Goal: Information Seeking & Learning: Learn about a topic

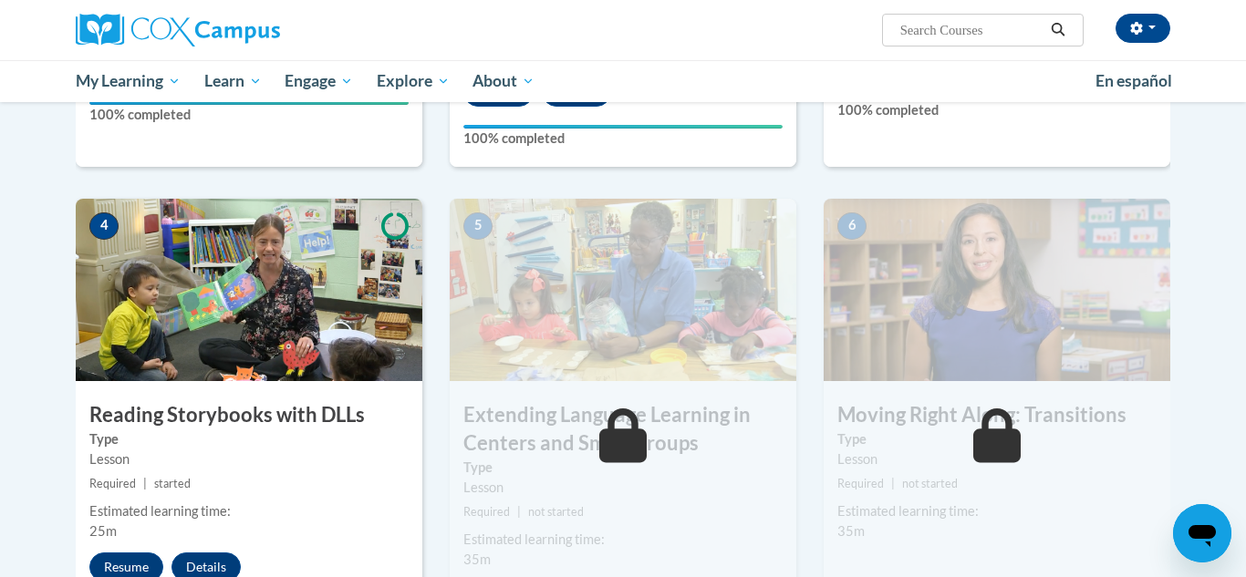
scroll to position [861, 0]
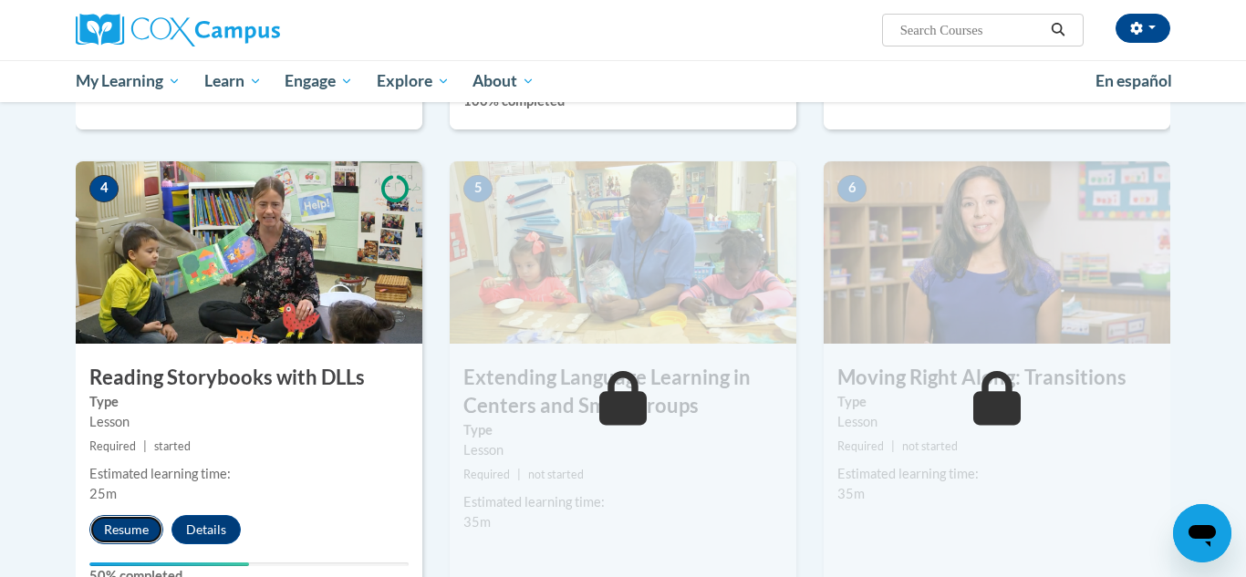
click at [139, 539] on button "Resume" at bounding box center [126, 529] width 74 height 29
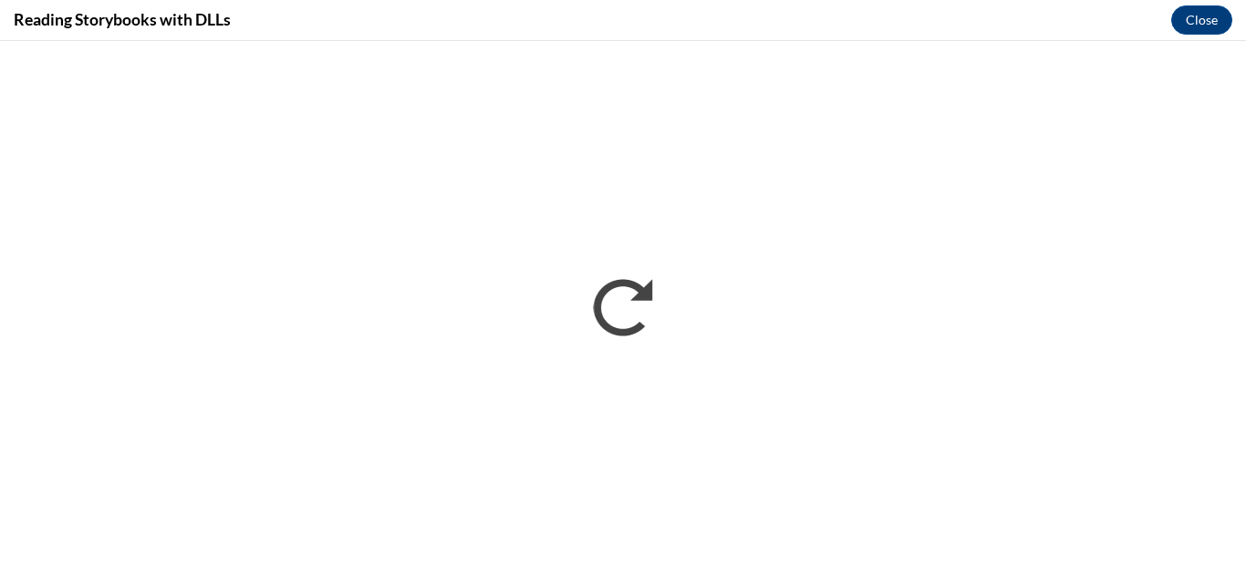
scroll to position [0, 0]
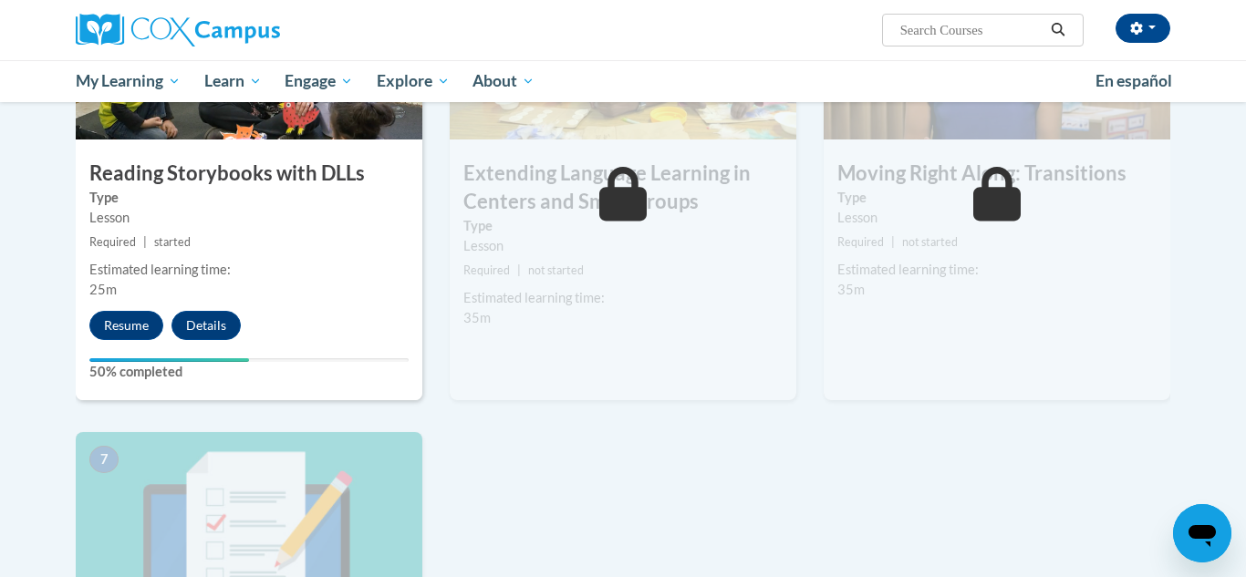
scroll to position [1069, 0]
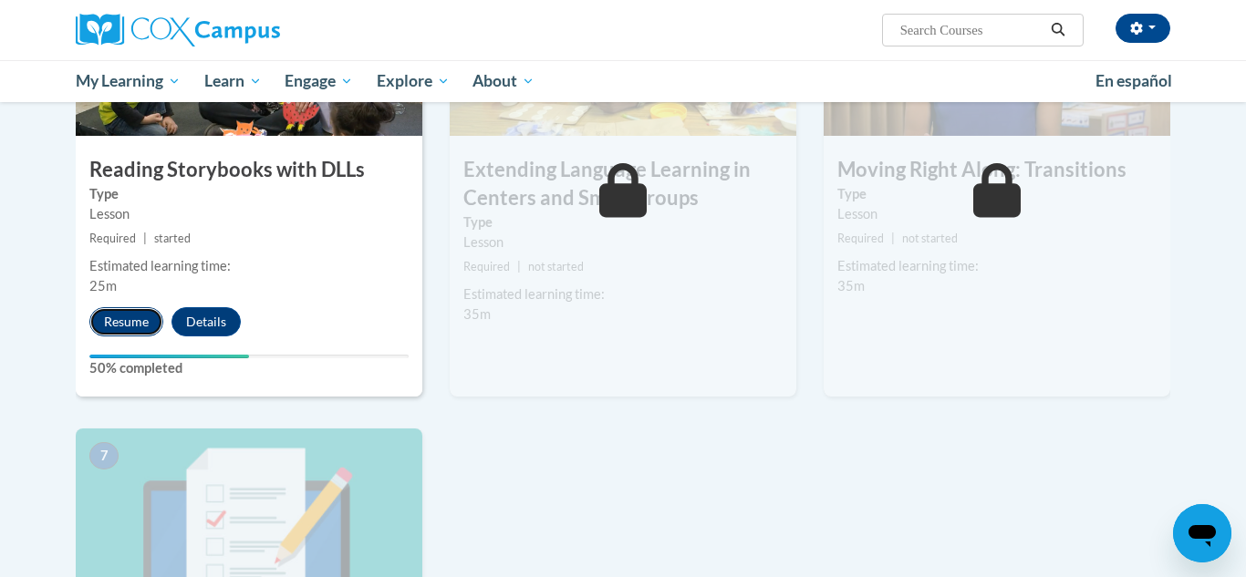
click at [130, 314] on button "Resume" at bounding box center [126, 321] width 74 height 29
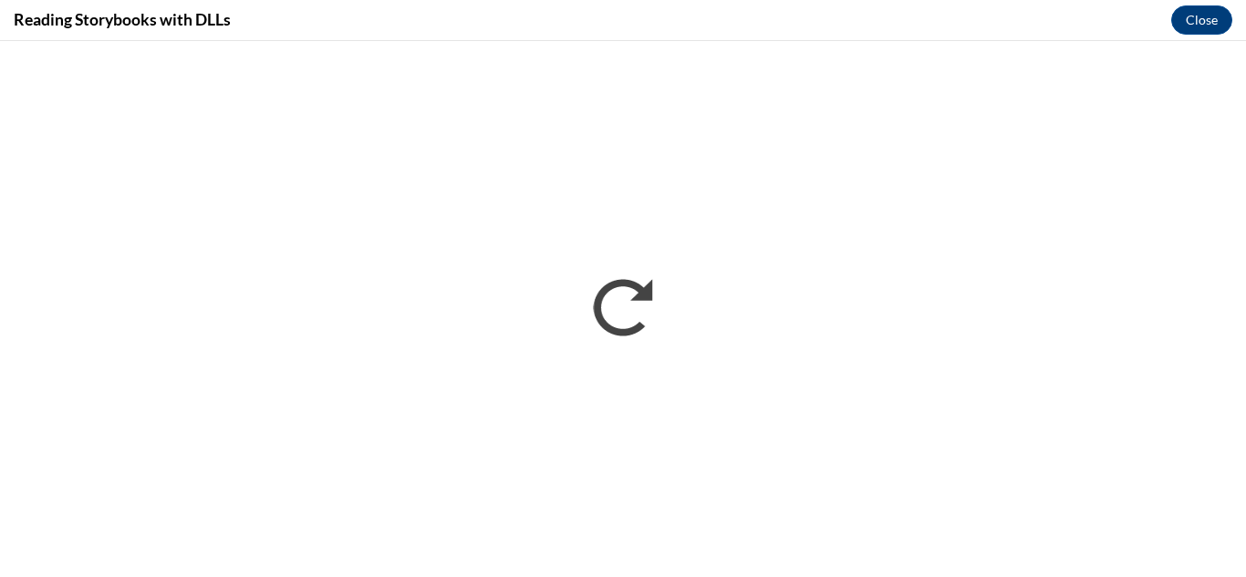
scroll to position [0, 0]
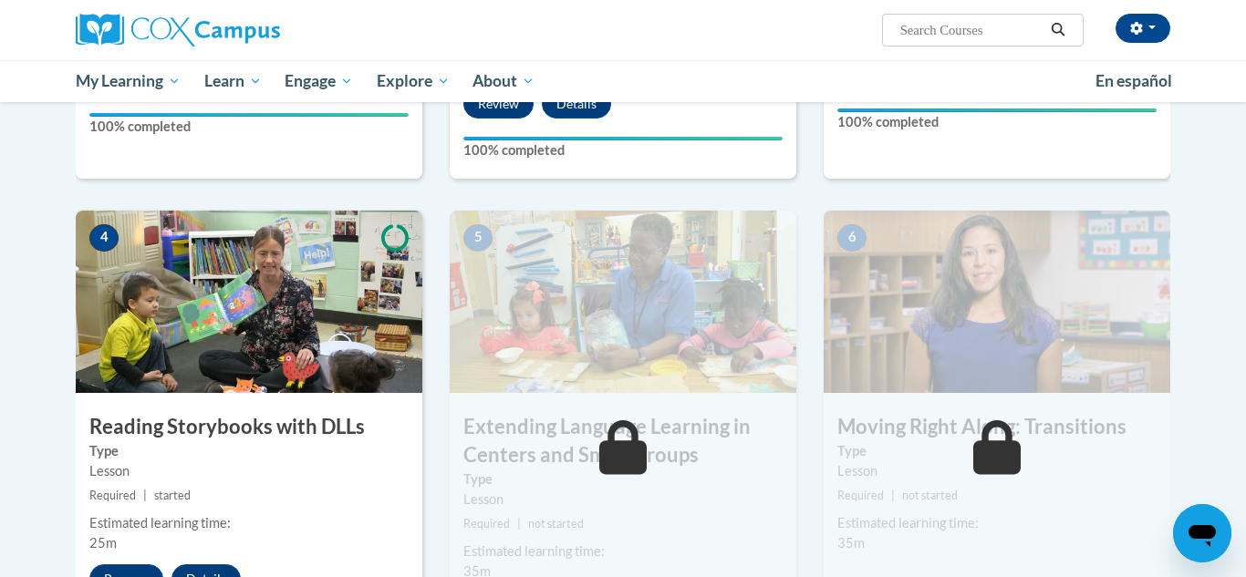
scroll to position [1020, 0]
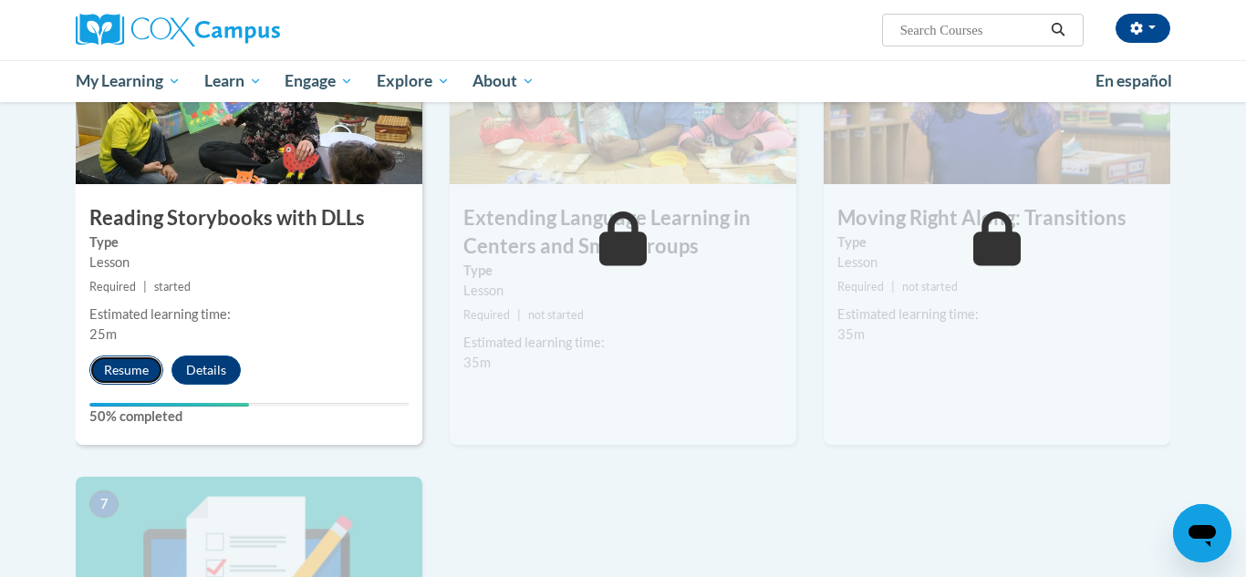
click at [138, 382] on button "Resume" at bounding box center [126, 370] width 74 height 29
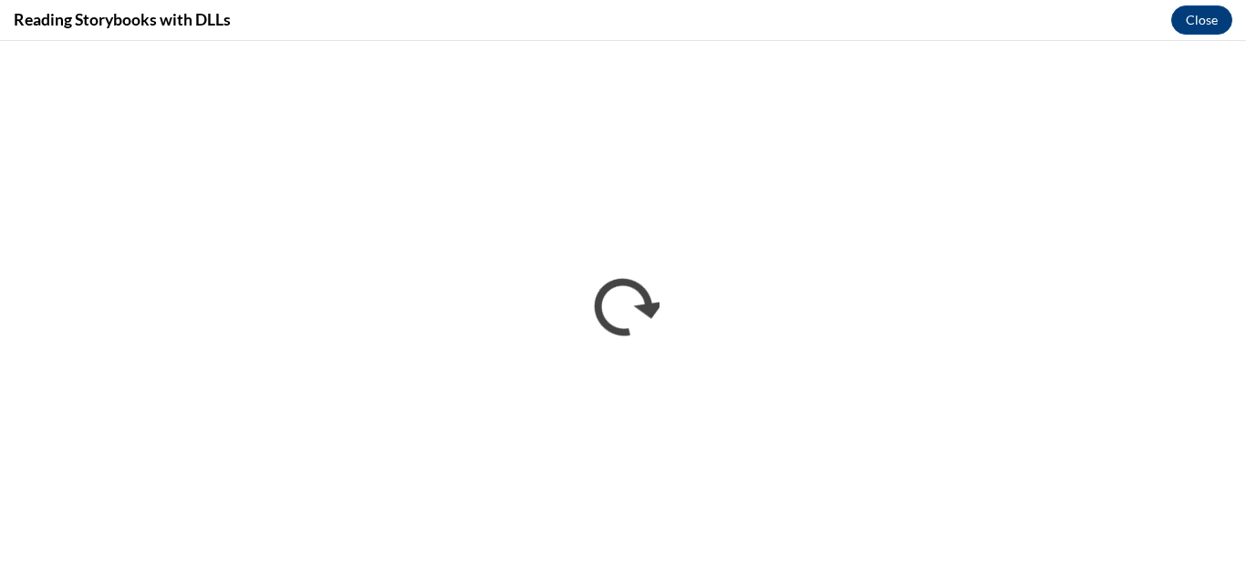
scroll to position [0, 0]
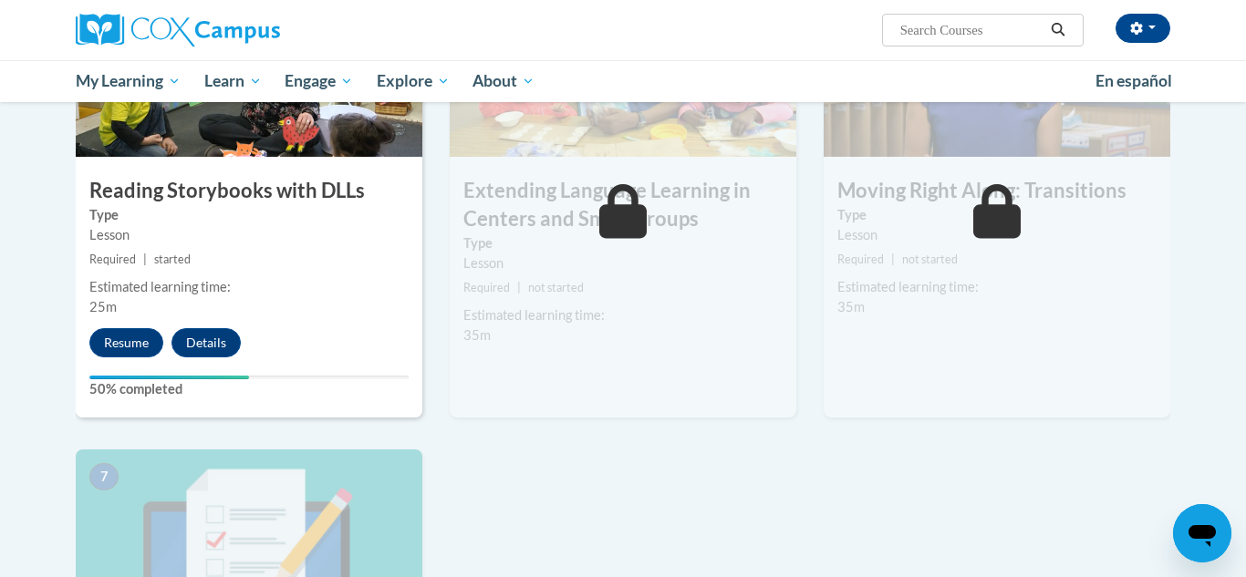
scroll to position [1062, 0]
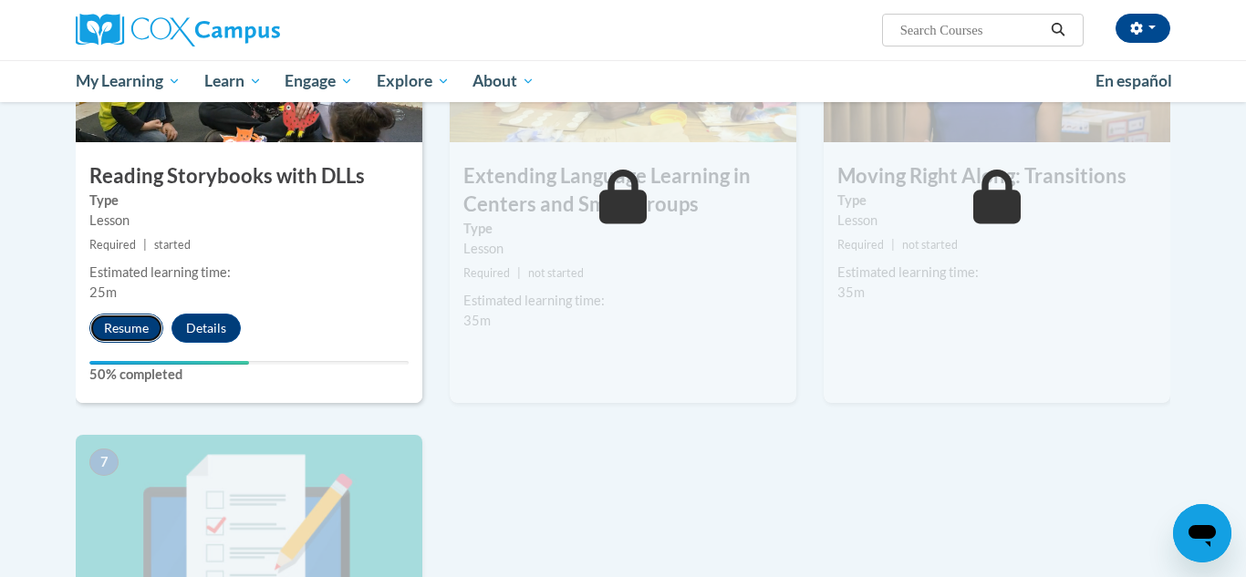
click at [113, 332] on button "Resume" at bounding box center [126, 328] width 74 height 29
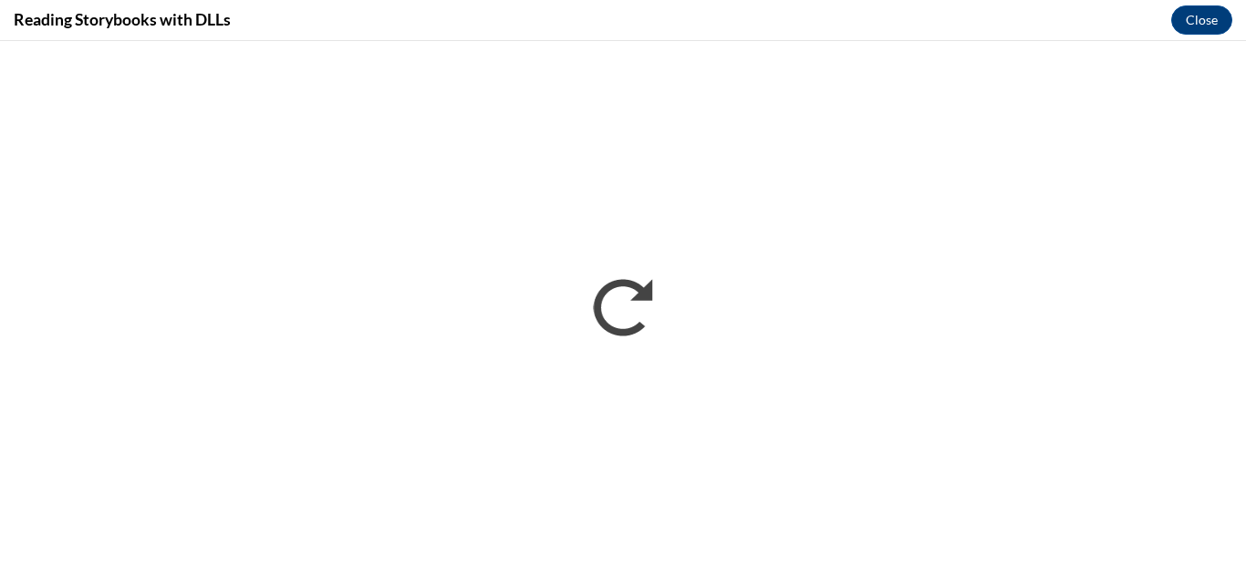
scroll to position [0, 0]
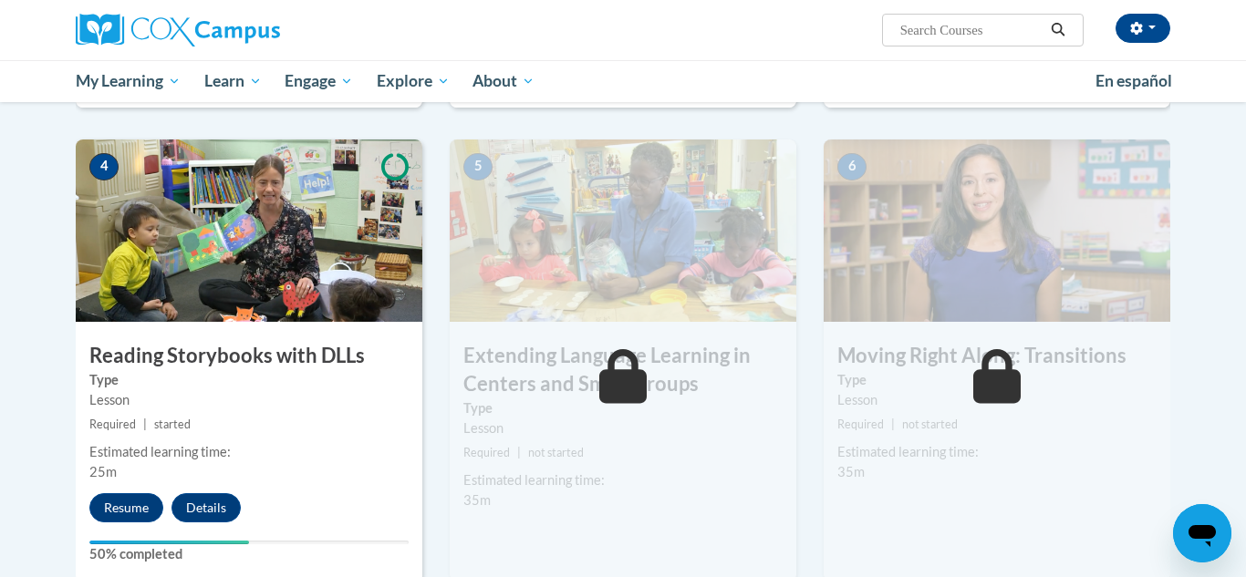
scroll to position [989, 0]
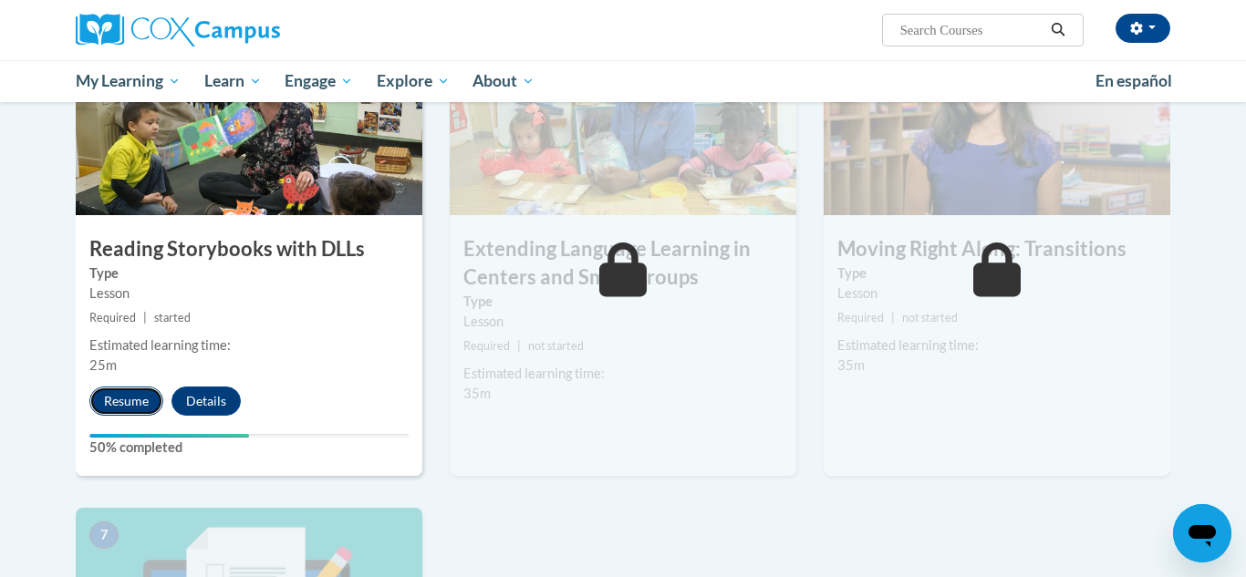
click at [125, 392] on button "Resume" at bounding box center [126, 401] width 74 height 29
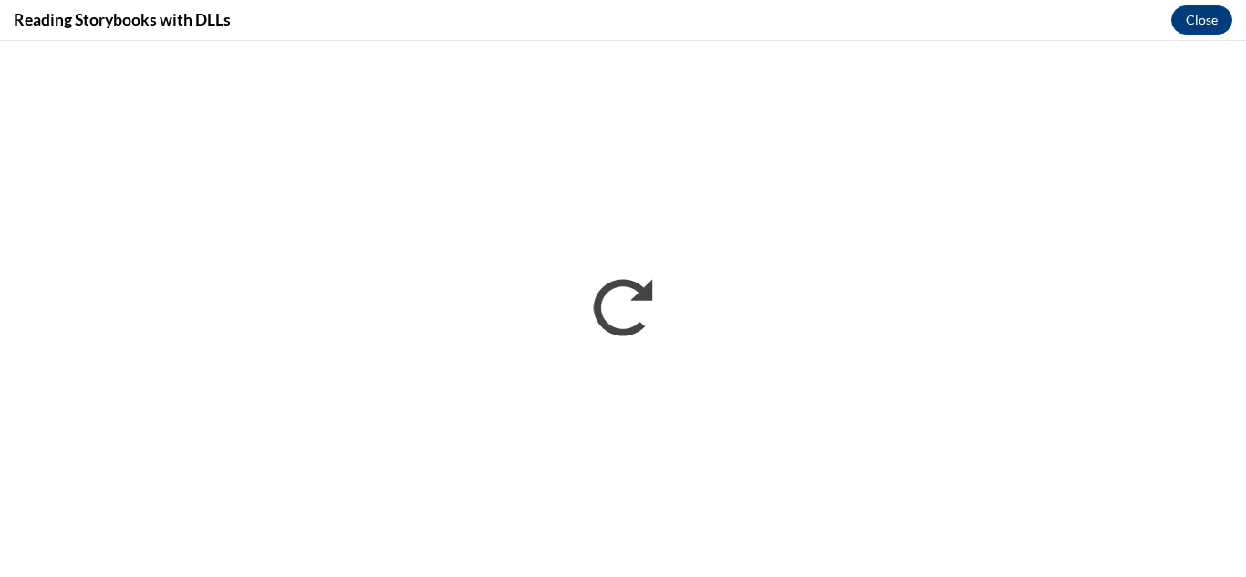
scroll to position [0, 0]
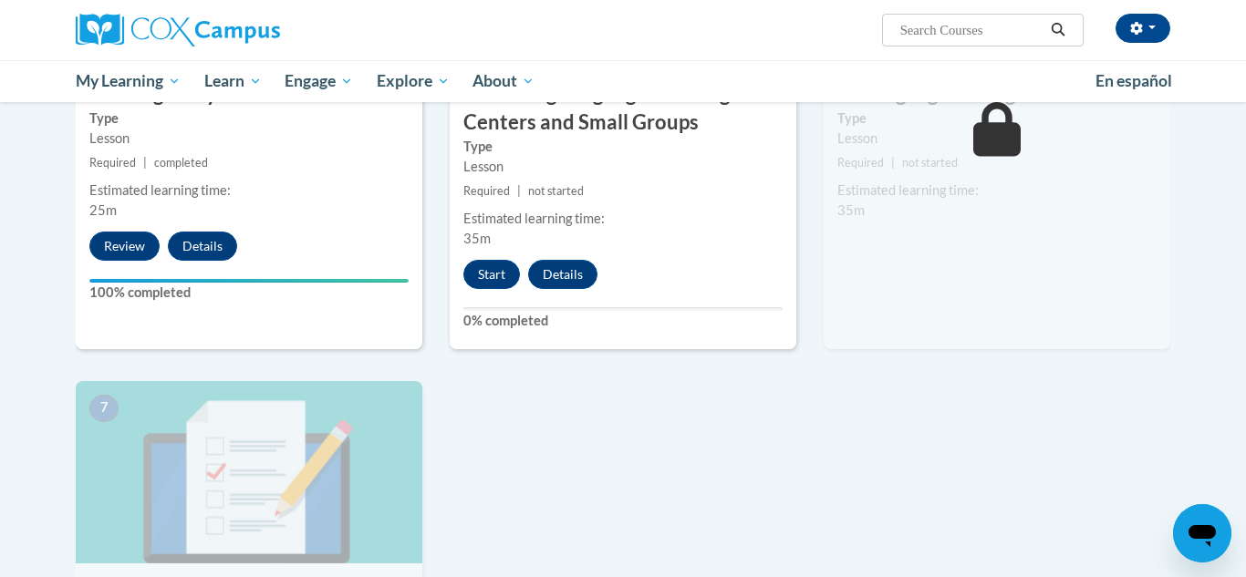
scroll to position [1137, 0]
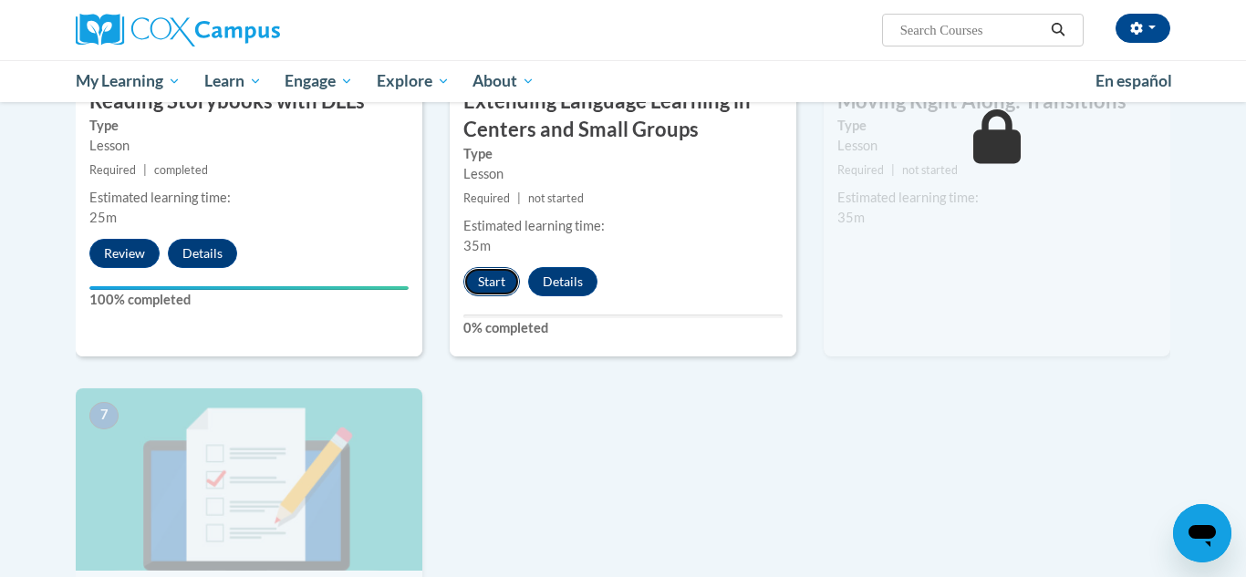
click at [484, 294] on button "Start" at bounding box center [491, 281] width 57 height 29
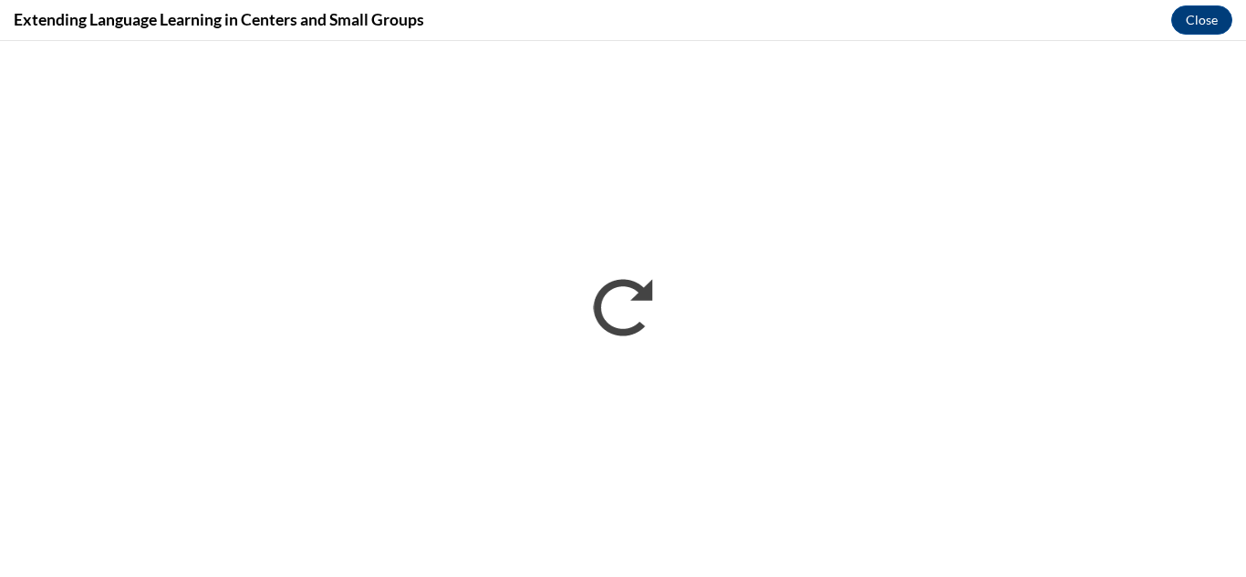
scroll to position [0, 0]
